Goal: Transaction & Acquisition: Purchase product/service

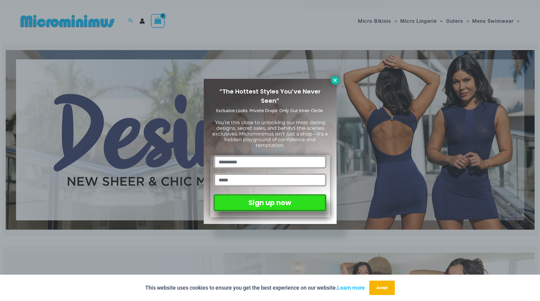
click at [336, 81] on icon at bounding box center [335, 80] width 3 height 3
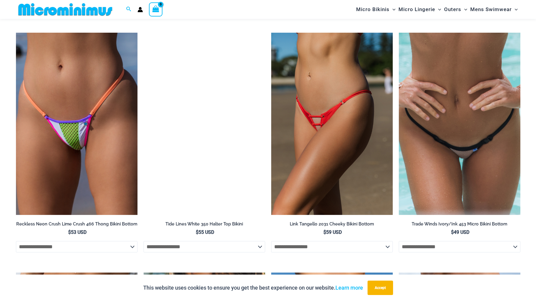
scroll to position [1791, 0]
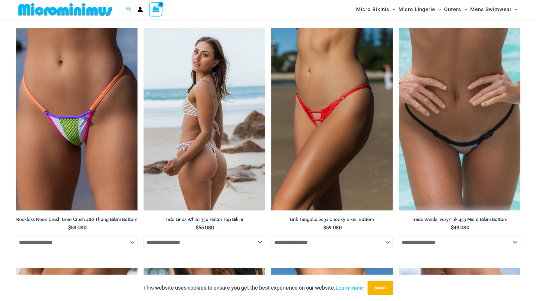
click at [199, 152] on img at bounding box center [205, 119] width 122 height 183
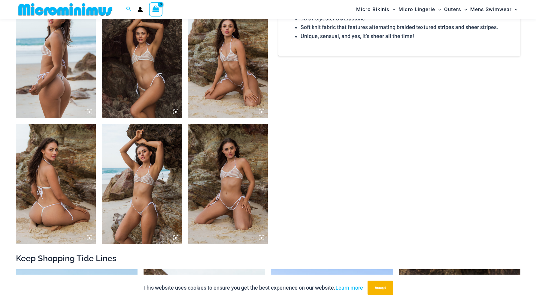
scroll to position [441, 0]
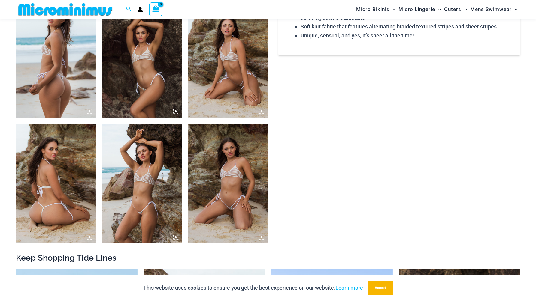
click at [47, 80] on img at bounding box center [56, 58] width 80 height 120
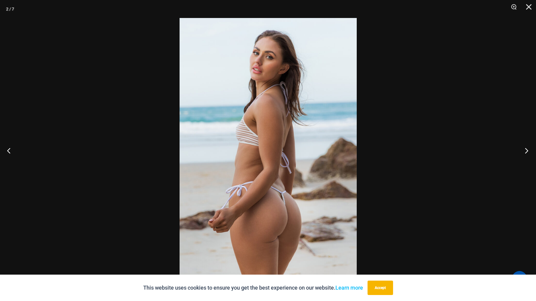
click at [528, 153] on button "Next" at bounding box center [524, 151] width 23 height 30
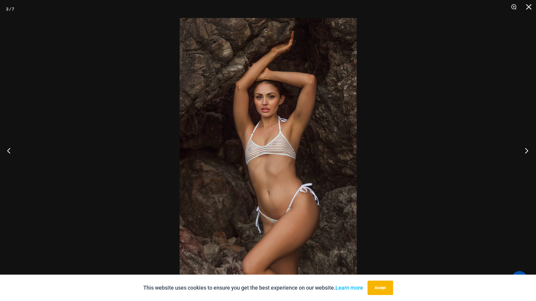
click at [526, 151] on button "Next" at bounding box center [524, 151] width 23 height 30
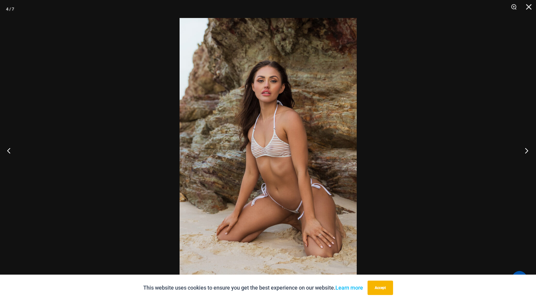
click at [526, 151] on button "Next" at bounding box center [524, 151] width 23 height 30
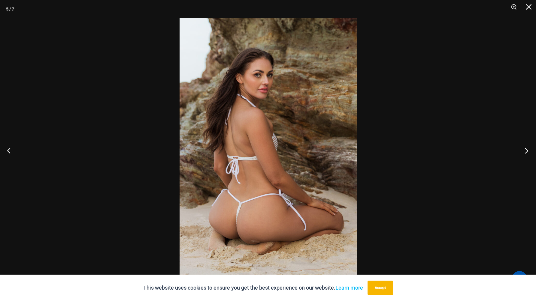
click at [526, 151] on button "Next" at bounding box center [524, 151] width 23 height 30
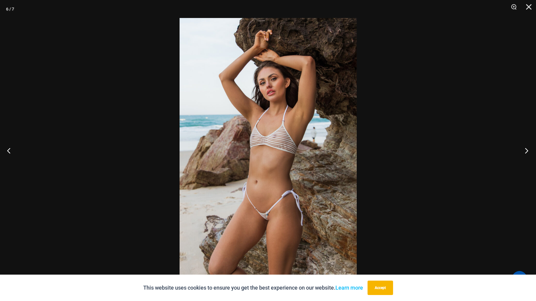
click at [526, 151] on button "Next" at bounding box center [524, 151] width 23 height 30
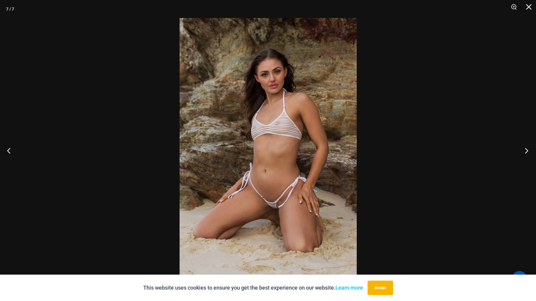
click at [526, 151] on button "Next" at bounding box center [524, 151] width 23 height 30
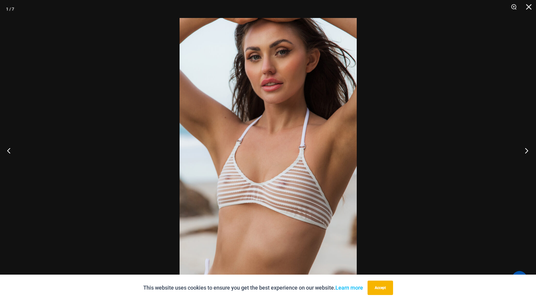
click at [526, 151] on button "Next" at bounding box center [524, 151] width 23 height 30
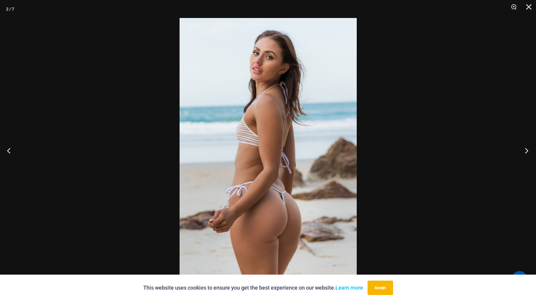
click at [526, 151] on button "Next" at bounding box center [524, 151] width 23 height 30
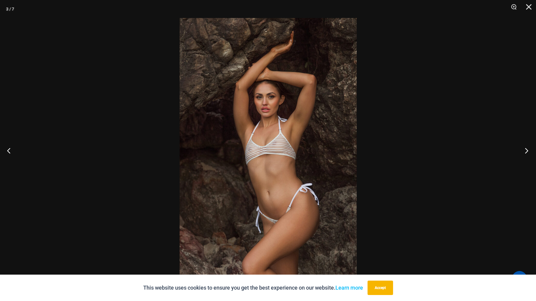
click at [526, 151] on button "Next" at bounding box center [524, 151] width 23 height 30
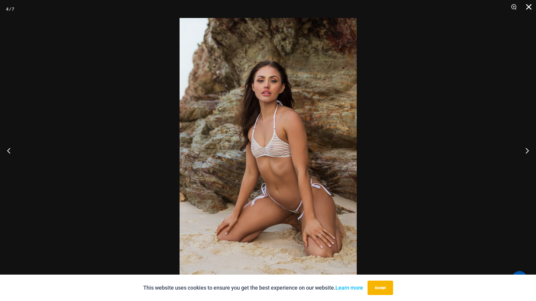
click at [530, 9] on button "Close" at bounding box center [526, 9] width 15 height 18
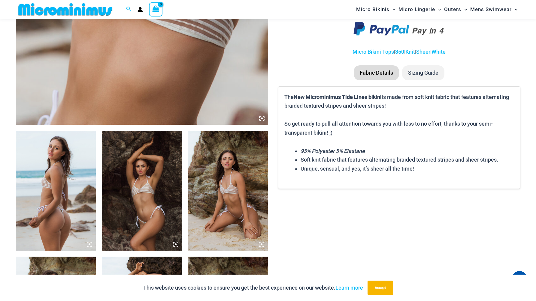
scroll to position [304, 0]
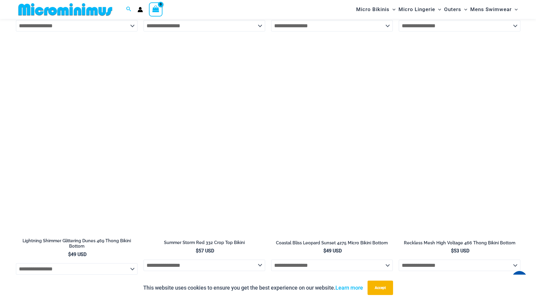
scroll to position [2015, 0]
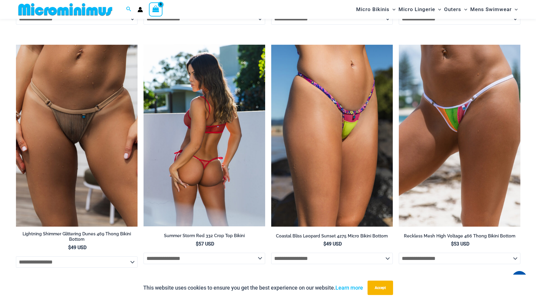
click at [194, 133] on img at bounding box center [205, 136] width 122 height 182
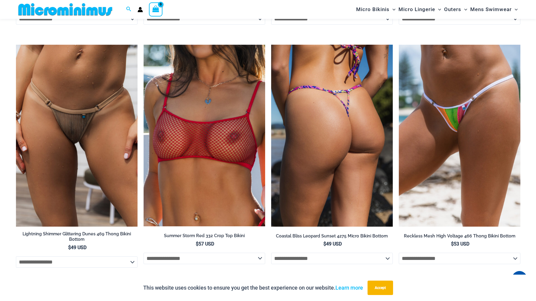
click at [322, 113] on img at bounding box center [332, 136] width 122 height 183
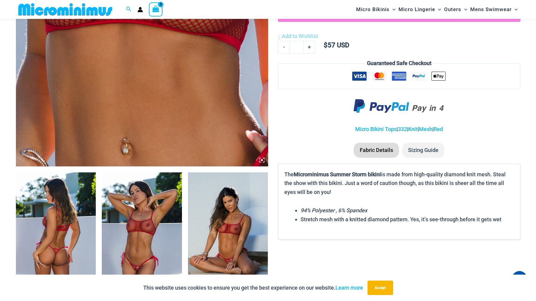
scroll to position [267, 0]
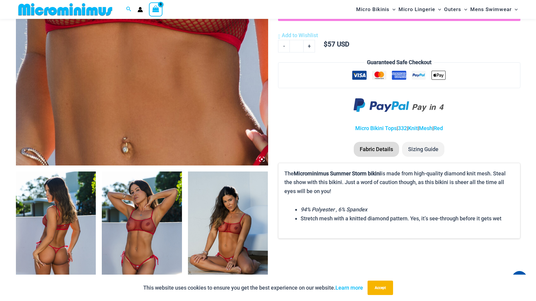
click at [62, 230] on img at bounding box center [56, 232] width 80 height 120
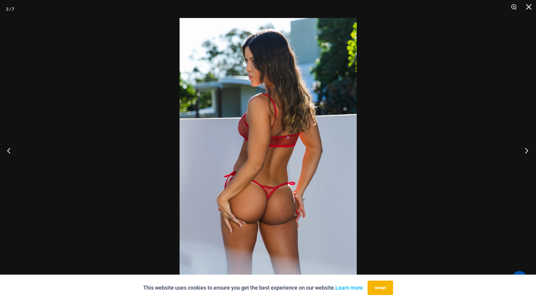
click at [526, 151] on button "Next" at bounding box center [524, 151] width 23 height 30
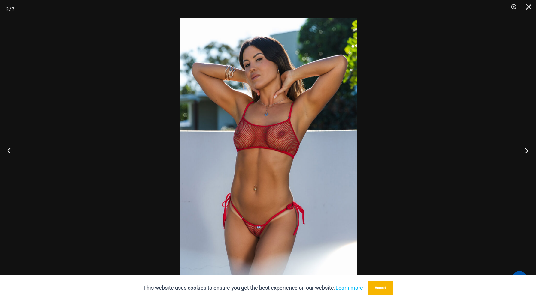
click at [526, 151] on button "Next" at bounding box center [524, 151] width 23 height 30
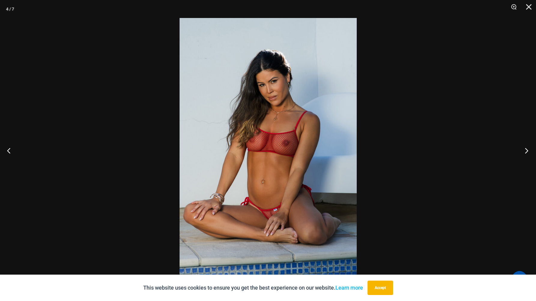
click at [526, 151] on button "Next" at bounding box center [524, 151] width 23 height 30
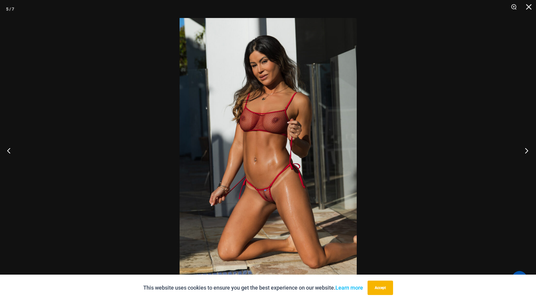
click at [526, 151] on button "Next" at bounding box center [524, 151] width 23 height 30
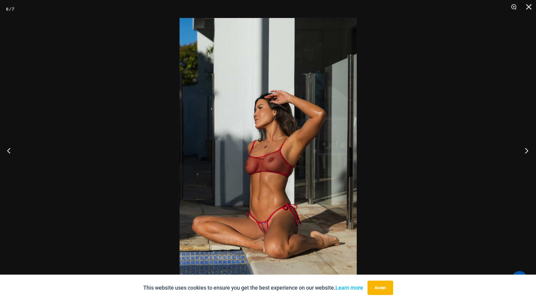
click at [526, 151] on button "Next" at bounding box center [524, 151] width 23 height 30
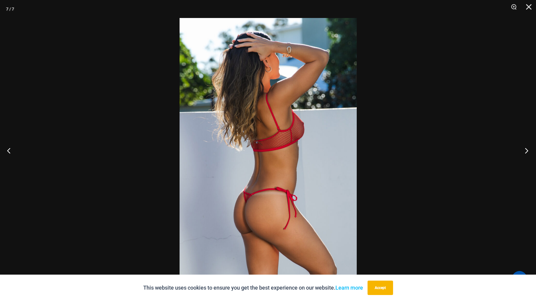
click at [526, 151] on button "Next" at bounding box center [524, 151] width 23 height 30
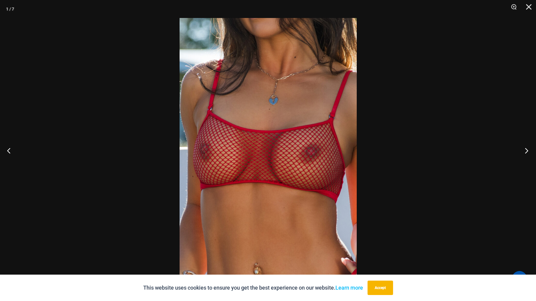
click at [526, 151] on button "Next" at bounding box center [524, 151] width 23 height 30
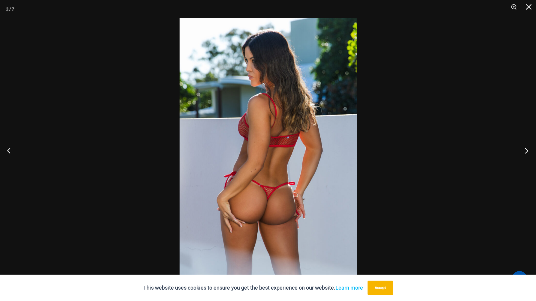
click at [526, 151] on button "Next" at bounding box center [524, 151] width 23 height 30
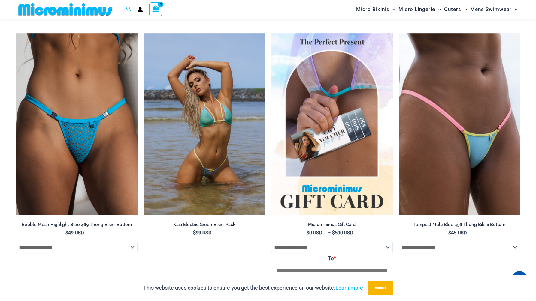
scroll to position [1889, 0]
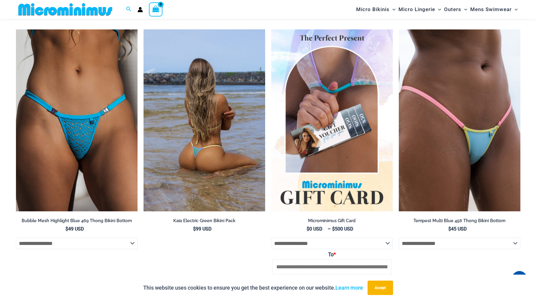
click at [207, 116] on img at bounding box center [205, 120] width 122 height 183
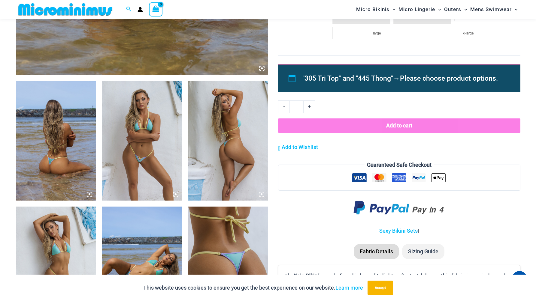
scroll to position [359, 0]
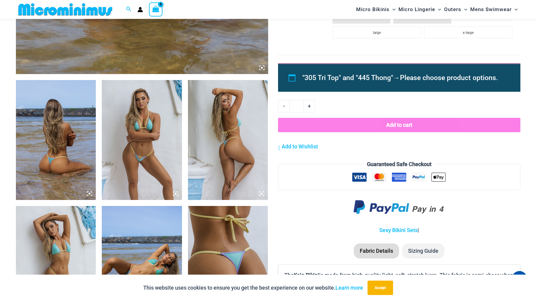
click at [37, 144] on img at bounding box center [56, 140] width 80 height 120
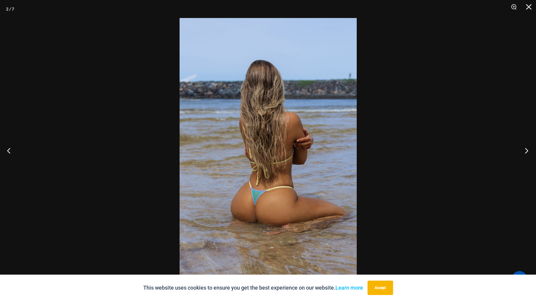
click at [526, 149] on button "Next" at bounding box center [524, 151] width 23 height 30
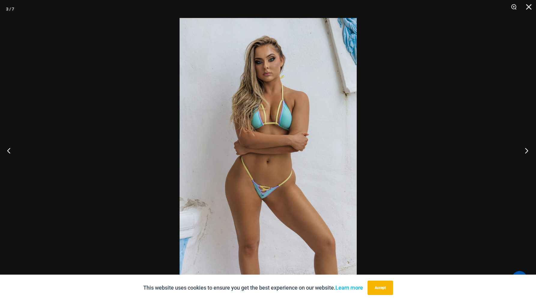
click at [526, 149] on button "Next" at bounding box center [524, 151] width 23 height 30
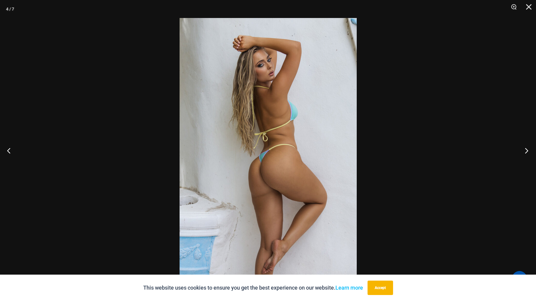
click at [526, 149] on button "Next" at bounding box center [524, 151] width 23 height 30
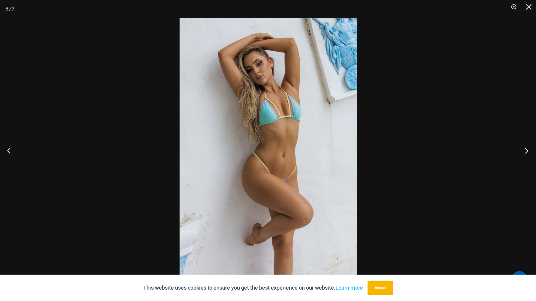
click at [526, 149] on button "Next" at bounding box center [524, 151] width 23 height 30
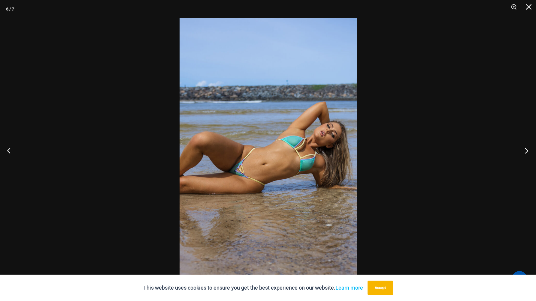
click at [526, 149] on button "Next" at bounding box center [524, 151] width 23 height 30
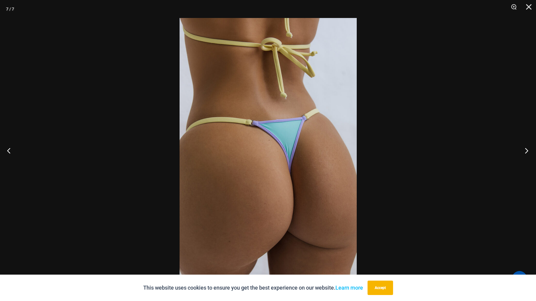
click at [526, 149] on button "Next" at bounding box center [524, 151] width 23 height 30
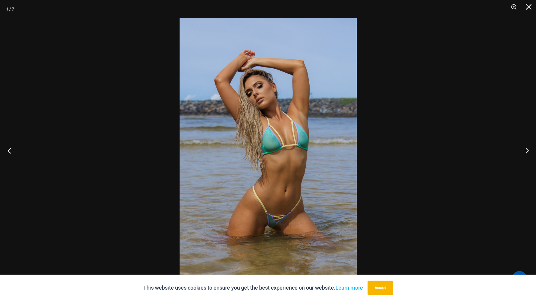
click at [10, 151] on button "Previous" at bounding box center [11, 151] width 23 height 30
